Goal: Task Accomplishment & Management: Complete application form

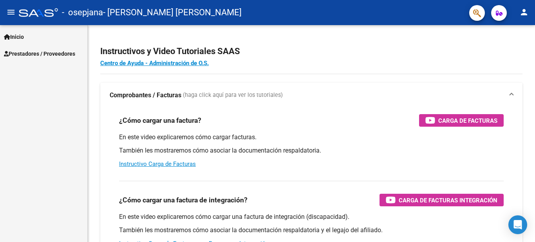
click at [26, 51] on span "Prestadores / Proveedores" at bounding box center [39, 53] width 71 height 9
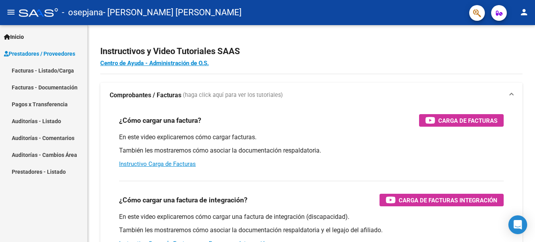
click at [25, 66] on link "Facturas - Listado/Carga" at bounding box center [43, 70] width 87 height 17
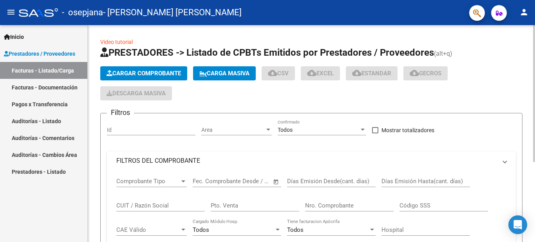
click at [116, 72] on span "Cargar Comprobante" at bounding box center [143, 73] width 74 height 7
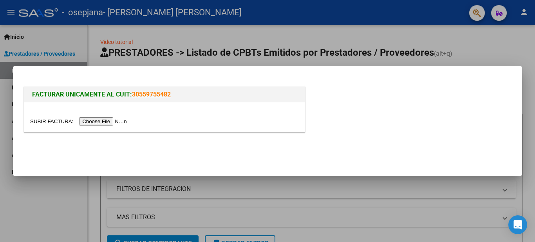
click at [108, 124] on input "file" at bounding box center [79, 121] width 99 height 8
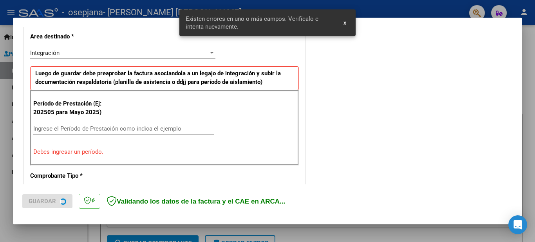
scroll to position [194, 0]
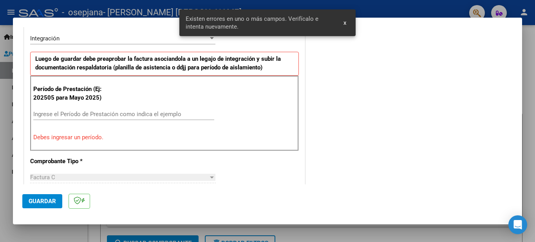
click at [57, 117] on div "Ingrese el Período de Prestación como indica el ejemplo" at bounding box center [123, 114] width 181 height 12
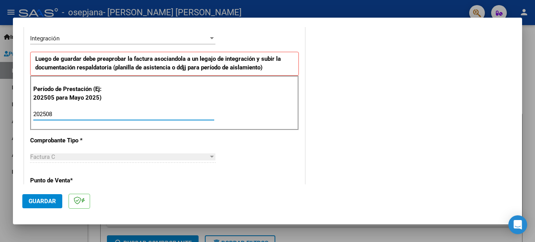
type input "202508"
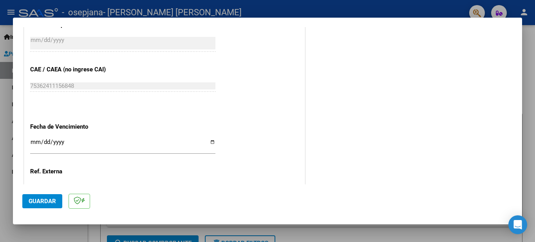
scroll to position [532, 0]
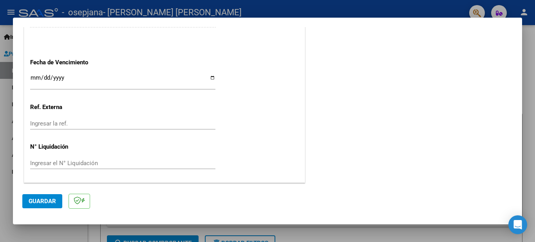
click at [46, 195] on button "Guardar" at bounding box center [42, 201] width 40 height 14
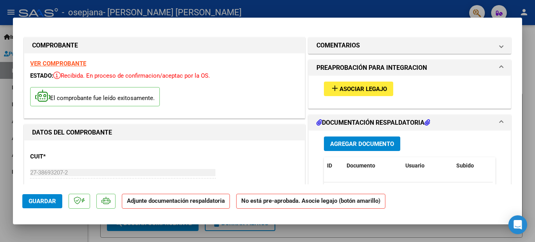
click at [379, 91] on span "Asociar Legajo" at bounding box center [362, 88] width 47 height 7
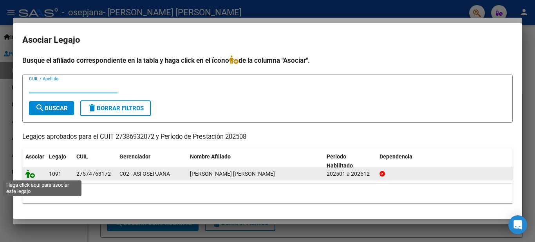
click at [31, 173] on icon at bounding box center [29, 173] width 9 height 9
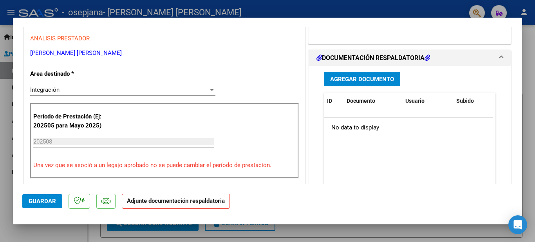
scroll to position [157, 0]
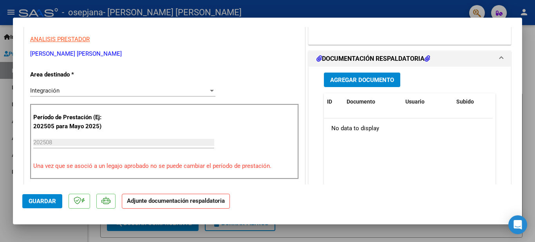
click at [354, 82] on span "Agregar Documento" at bounding box center [362, 79] width 64 height 7
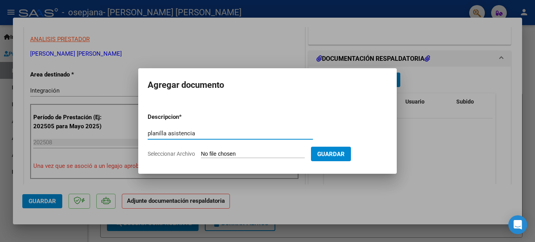
type input "planilla asistencia"
click at [226, 152] on input "Seleccionar Archivo" at bounding box center [253, 153] width 104 height 7
type input "C:\fakepath\[PERSON_NAME] 25.pdf"
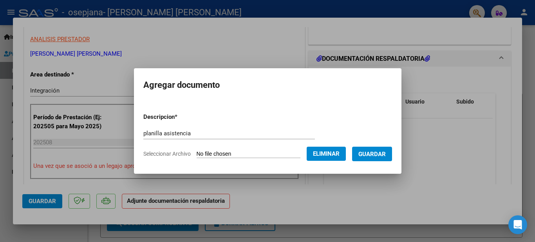
click at [379, 150] on span "Guardar" at bounding box center [371, 153] width 27 height 7
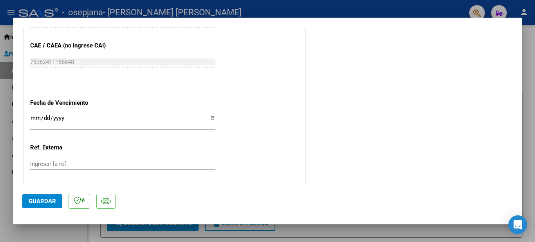
scroll to position [505, 0]
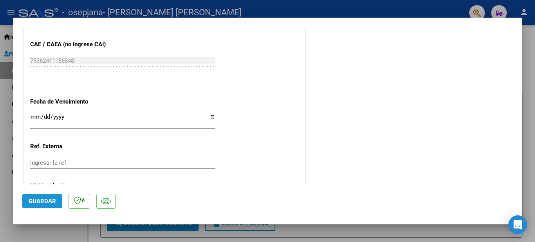
click at [37, 199] on span "Guardar" at bounding box center [42, 200] width 27 height 7
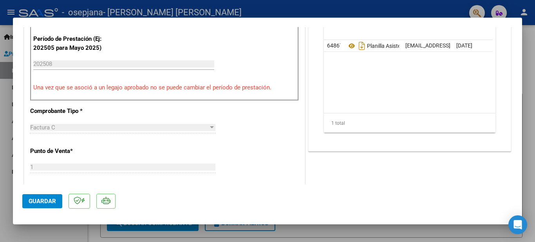
scroll to position [544, 0]
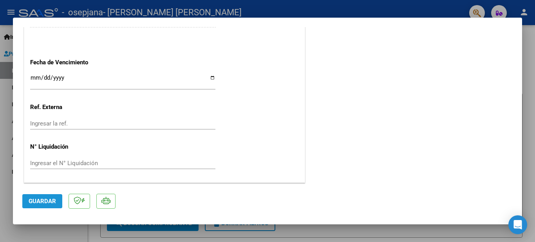
click at [52, 198] on span "Guardar" at bounding box center [42, 200] width 27 height 7
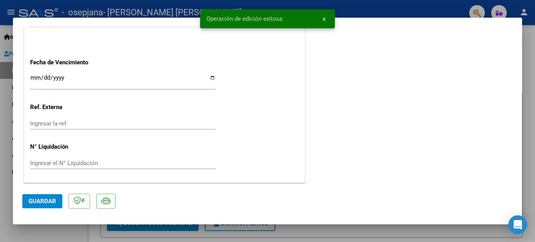
click at [0, 147] on div at bounding box center [267, 121] width 535 height 242
